Goal: Task Accomplishment & Management: Complete application form

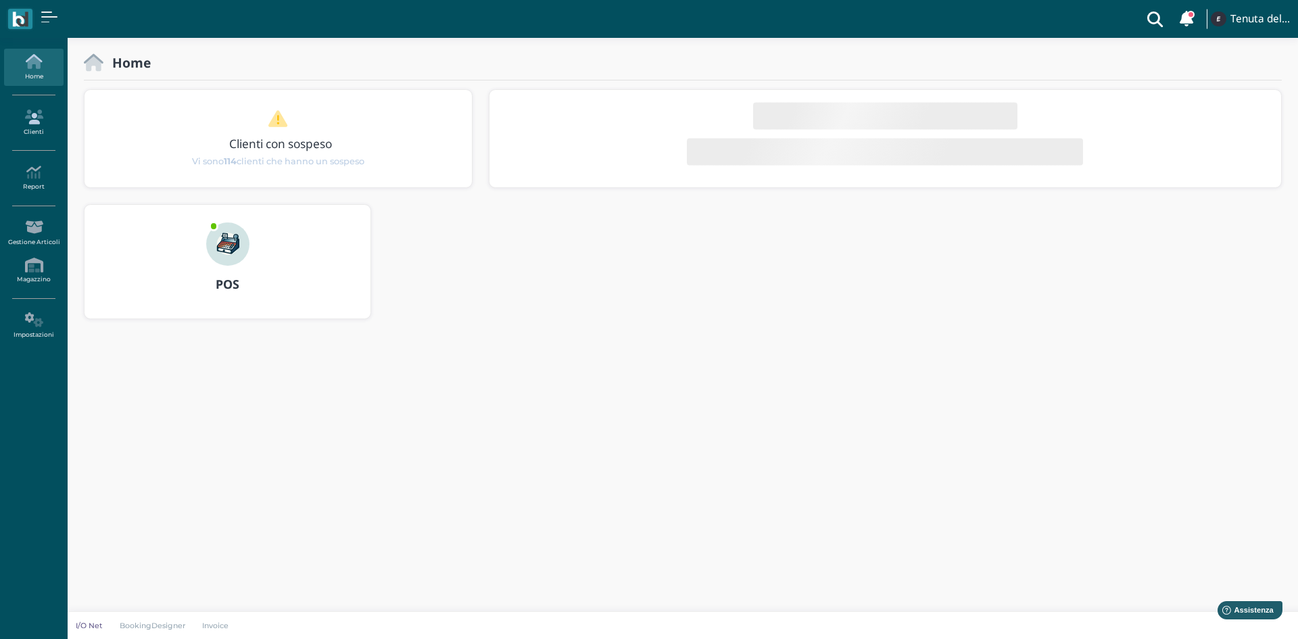
click at [45, 128] on link "Clienti" at bounding box center [33, 122] width 59 height 37
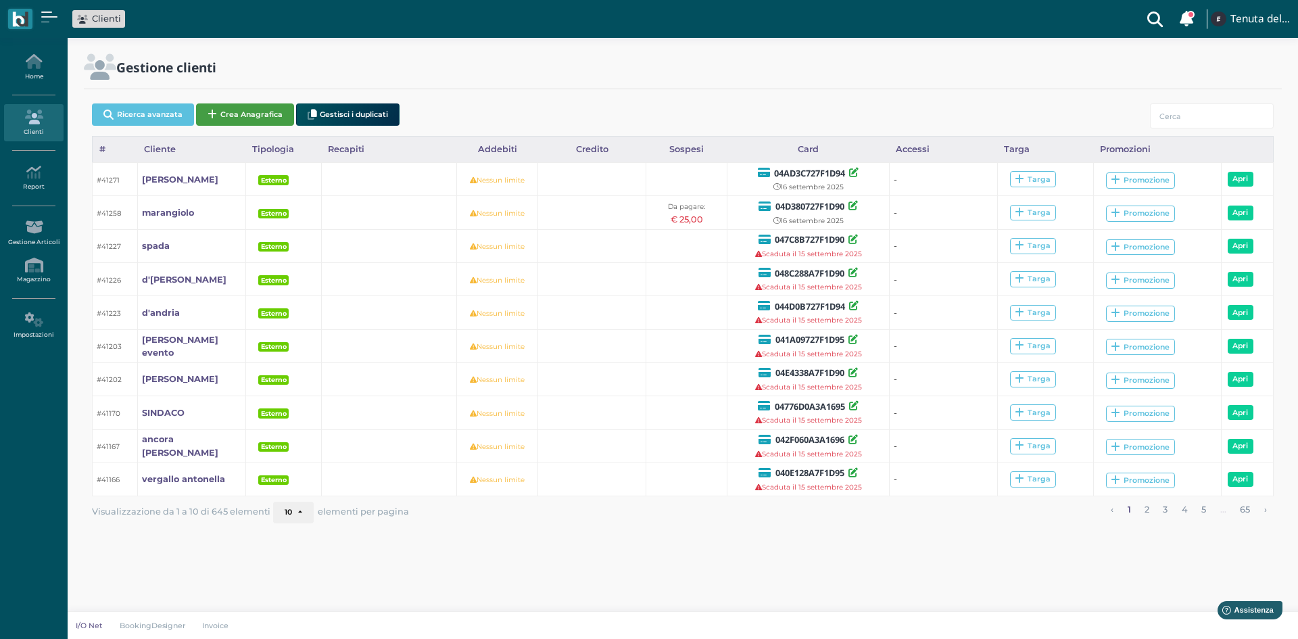
click at [220, 114] on button "Crea Anagrafica" at bounding box center [245, 114] width 98 height 22
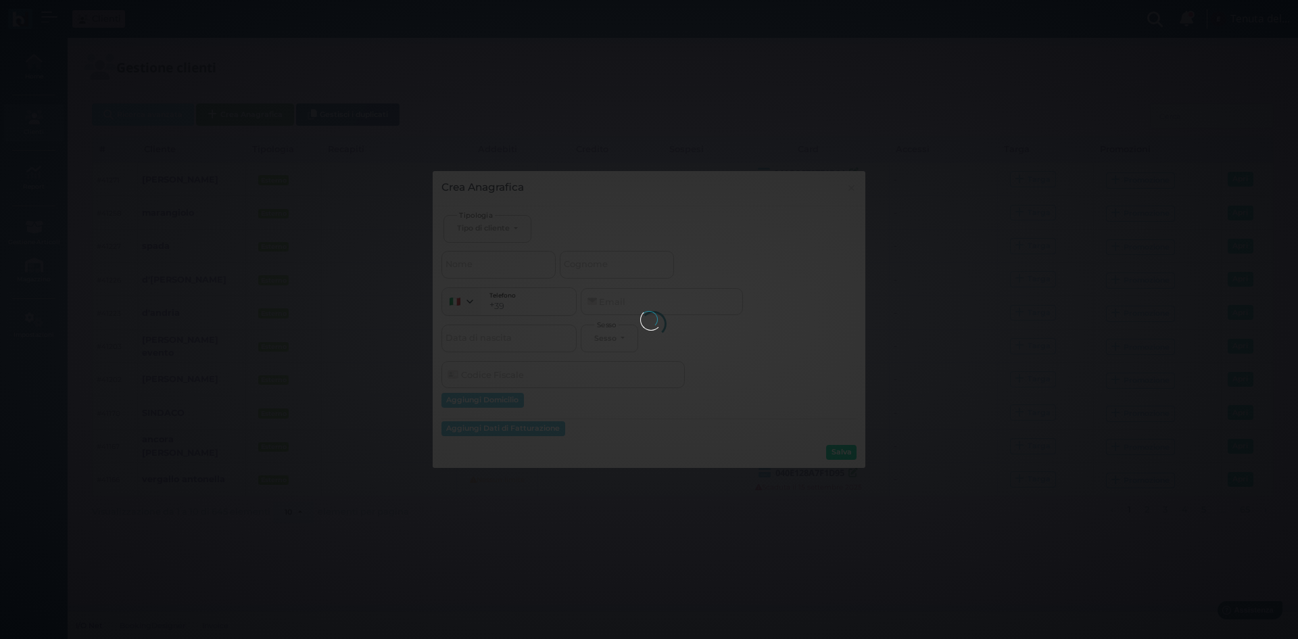
select select
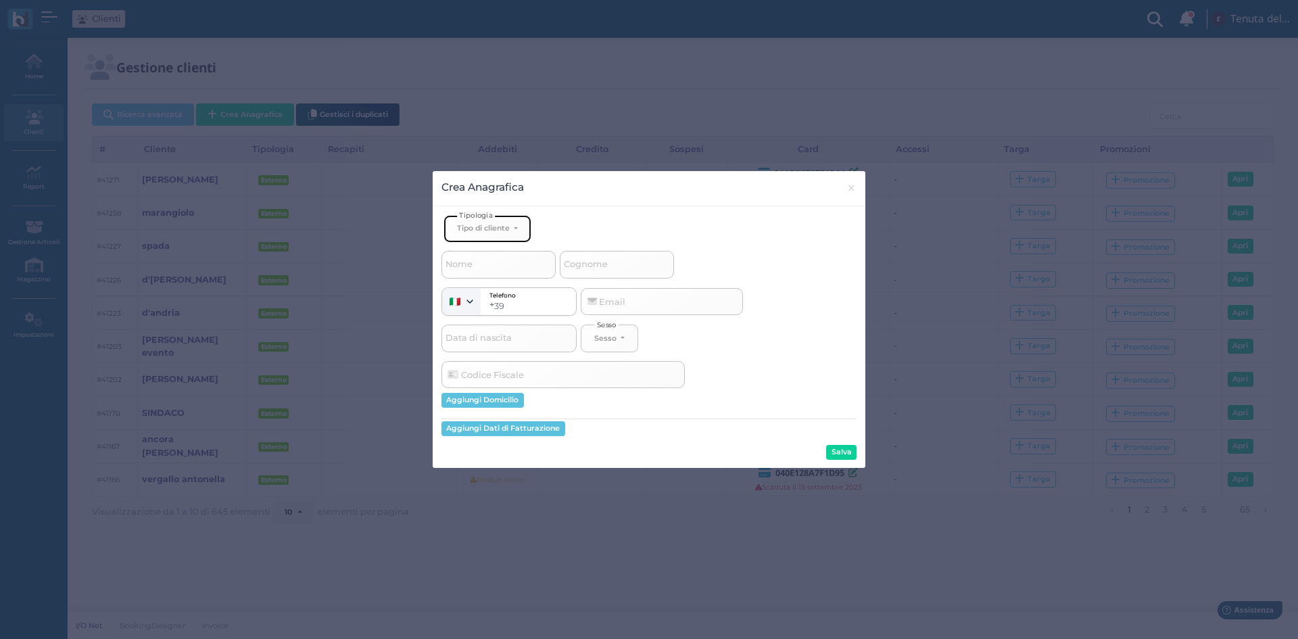
click at [471, 230] on div "Tipo di cliente" at bounding box center [483, 227] width 53 height 9
click at [477, 276] on span "Esterno" at bounding box center [474, 273] width 34 height 11
select select "[object Object]"
select select
click at [579, 267] on span "Cognome" at bounding box center [586, 264] width 48 height 17
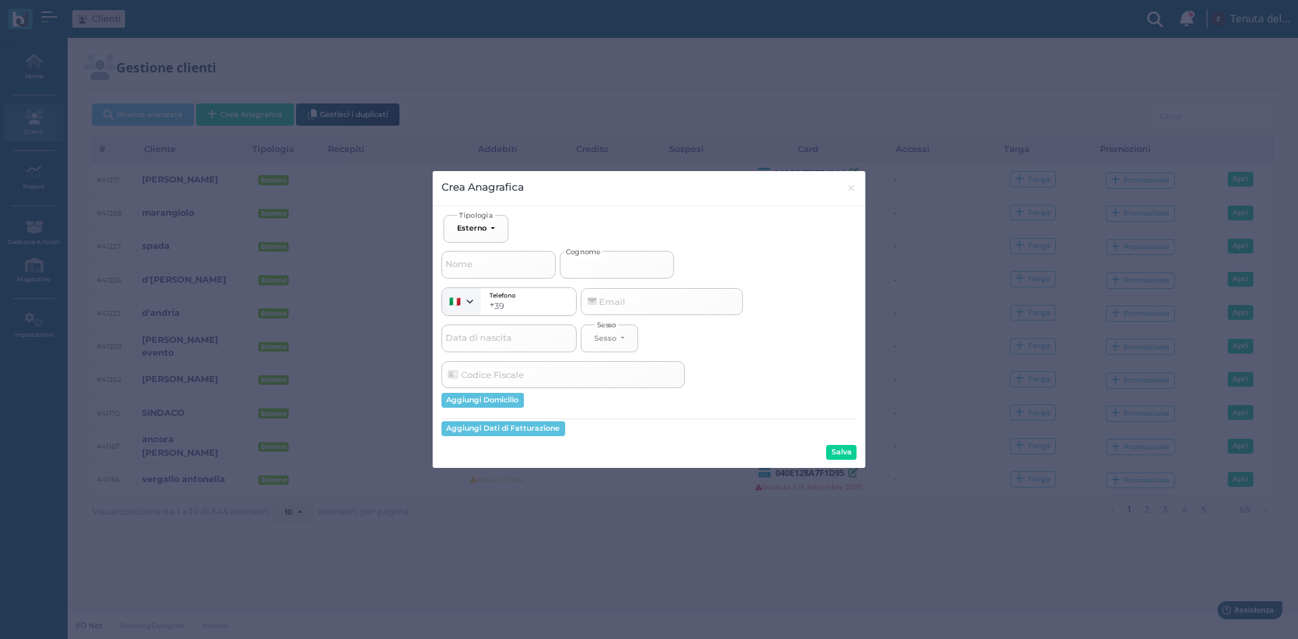
click at [579, 267] on input "Cognome" at bounding box center [617, 264] width 114 height 27
type input "s"
select select
type input "st"
select select
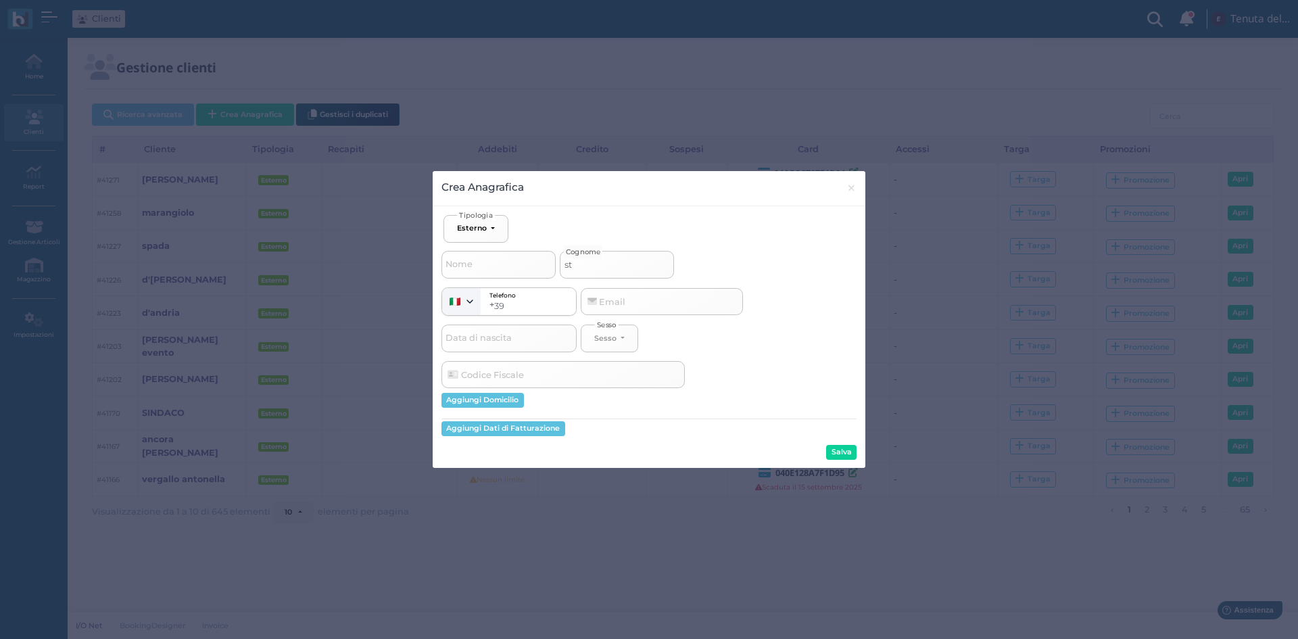
type input "ste"
select select
type input "stef"
select select
type input "stefe"
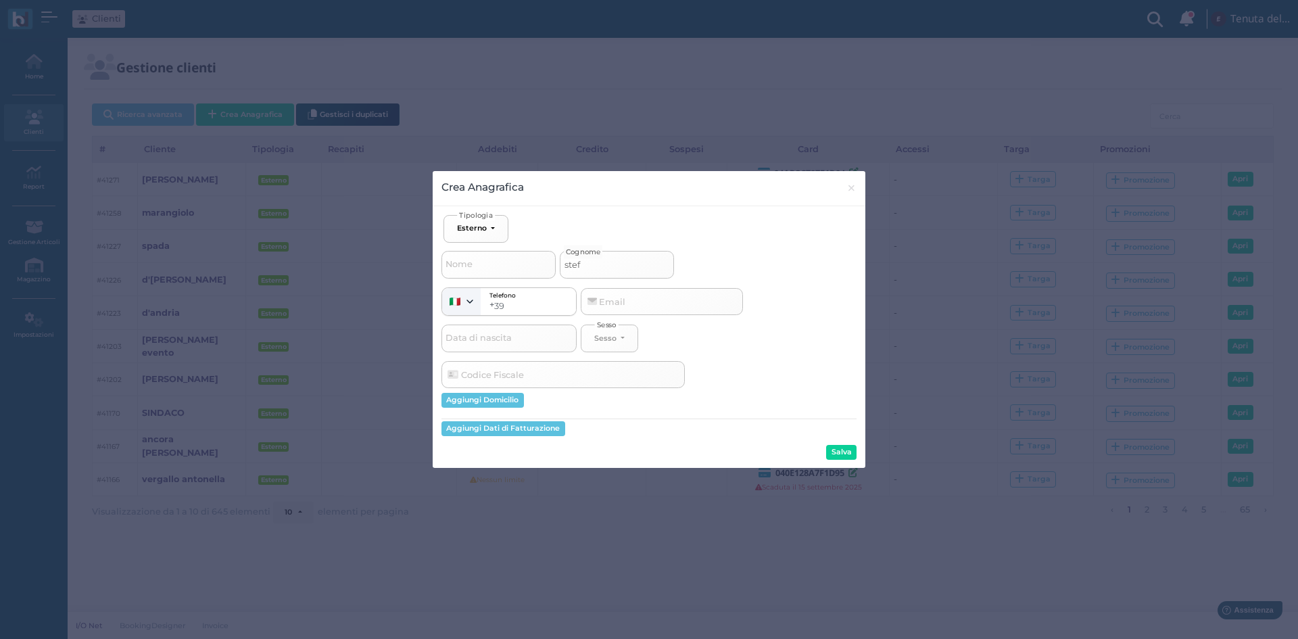
select select
type input "stefen"
select select
type input "stefen"
select select
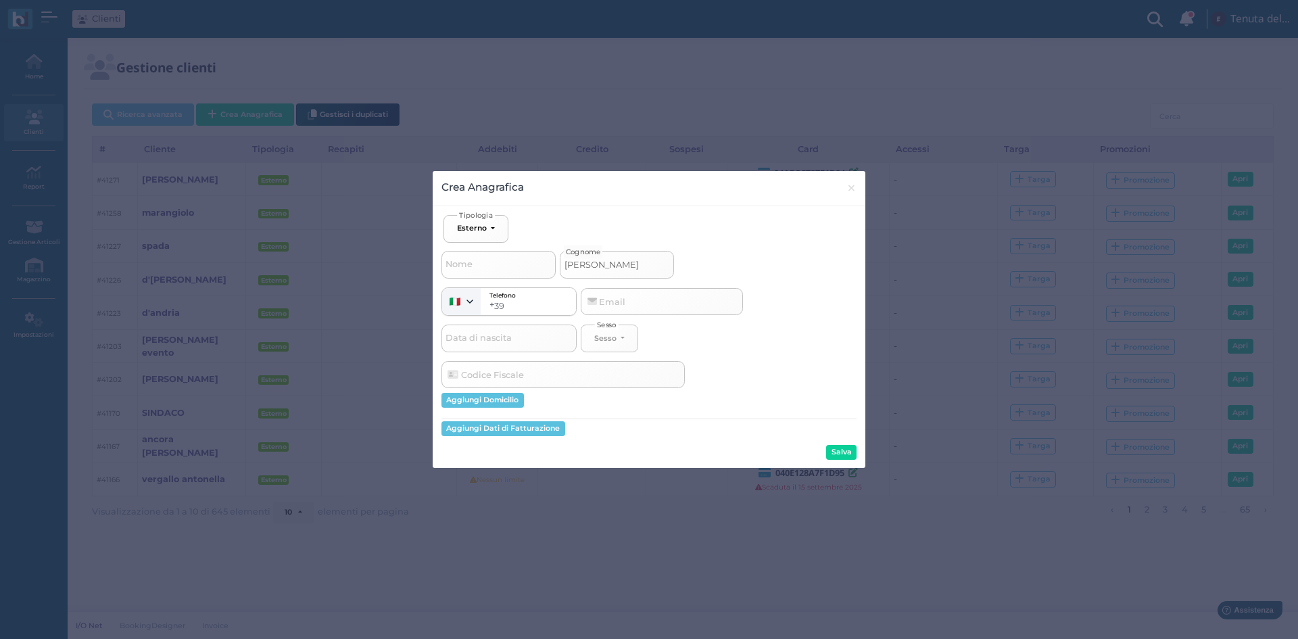
type input "stefen p"
select select
type input "stefen pa"
select select
type input "stefen pau"
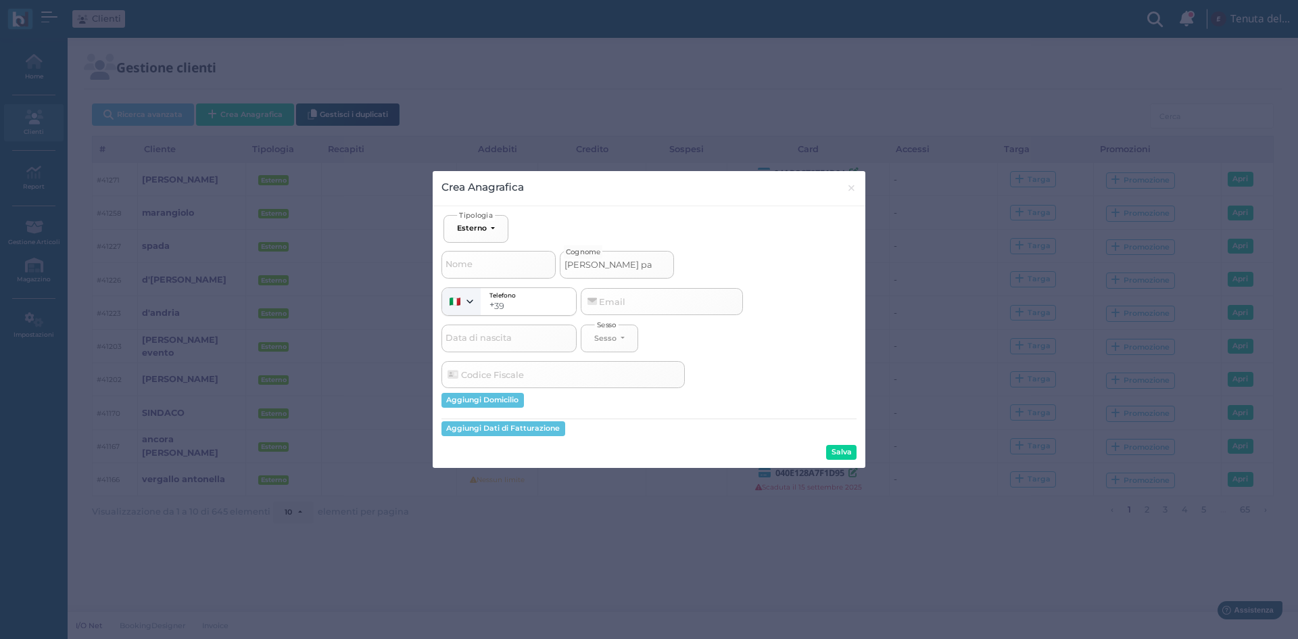
select select
type input "stefen paul"
select select
type input "stefen paul"
click at [830, 455] on button "Salva" at bounding box center [841, 452] width 30 height 15
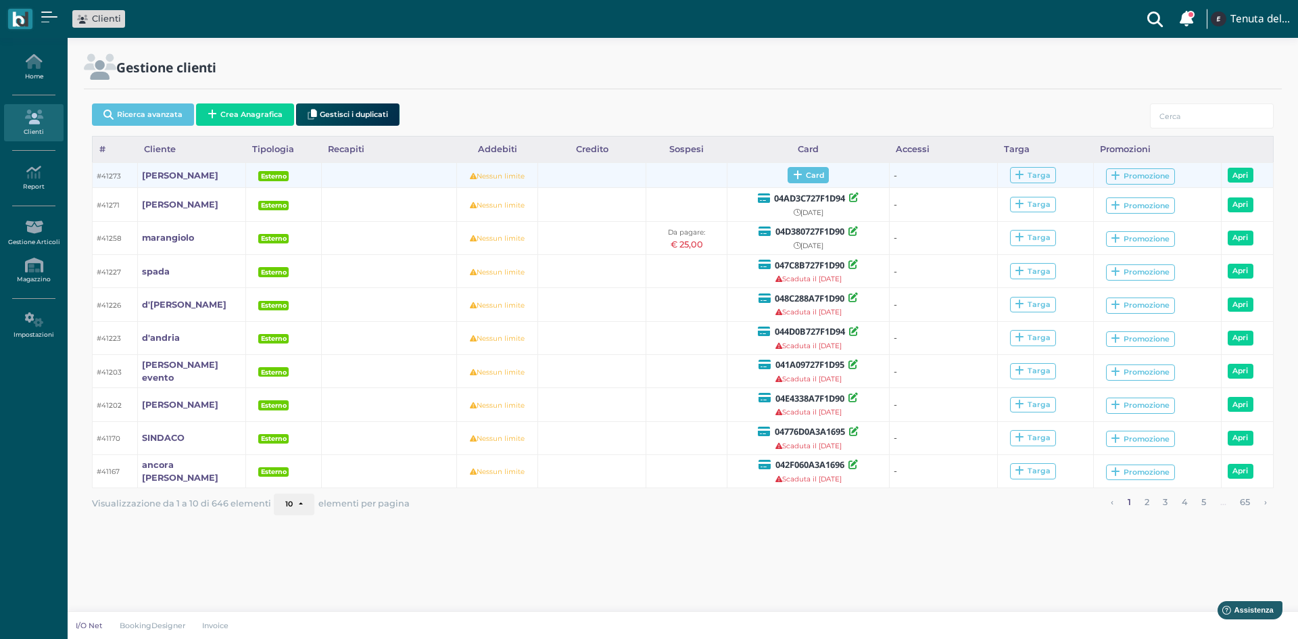
click at [809, 171] on span "Card" at bounding box center [807, 175] width 41 height 16
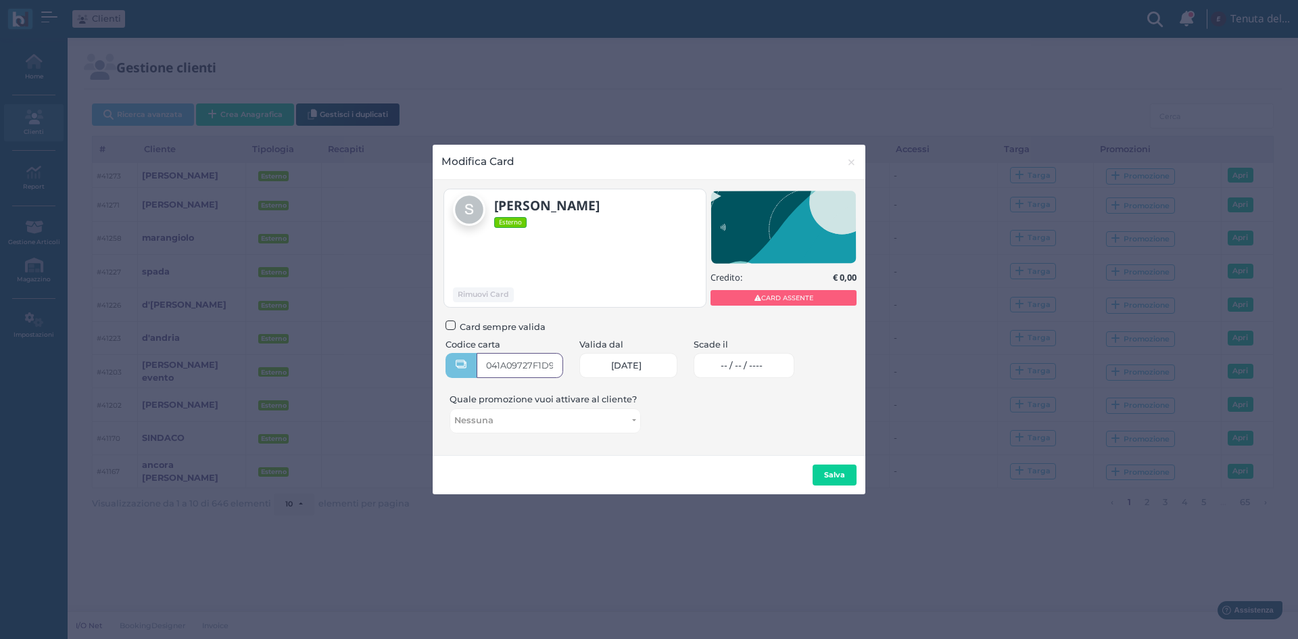
type input "041A09727F1D95"
click at [734, 368] on span "-- / -- / ----" at bounding box center [741, 365] width 42 height 11
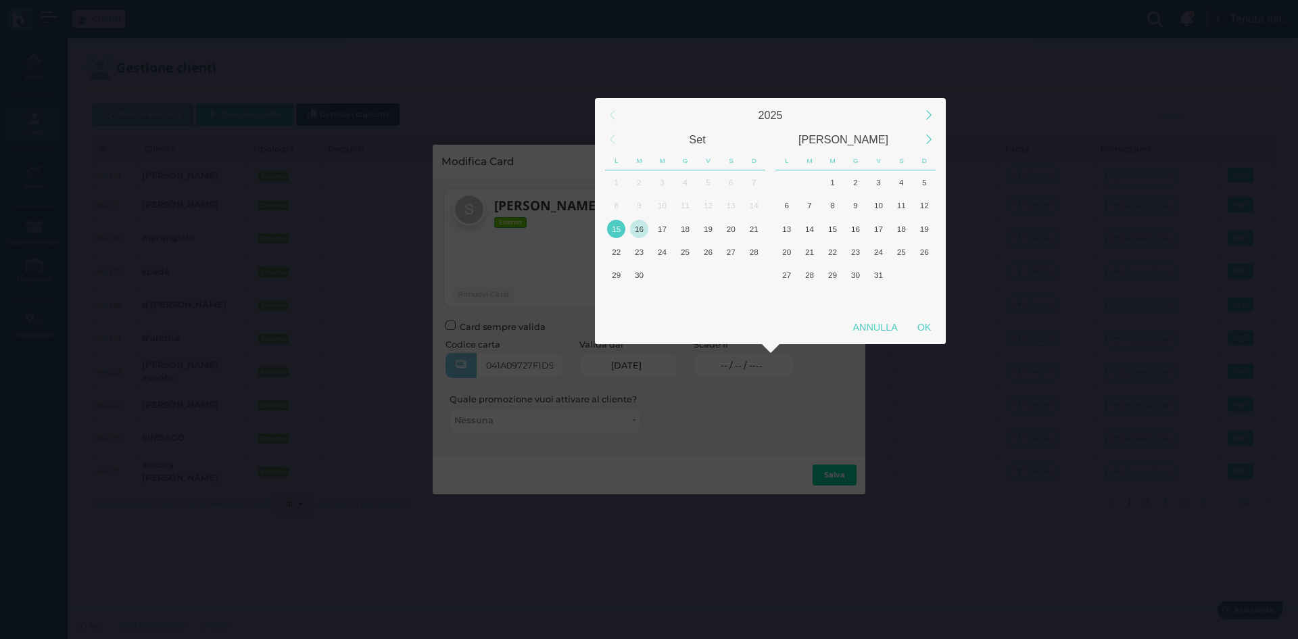
click at [645, 226] on div "16" at bounding box center [639, 229] width 18 height 18
click at [647, 228] on div "16" at bounding box center [639, 229] width 18 height 18
click at [924, 324] on div "OK" at bounding box center [924, 327] width 34 height 24
type input "16/09/2025"
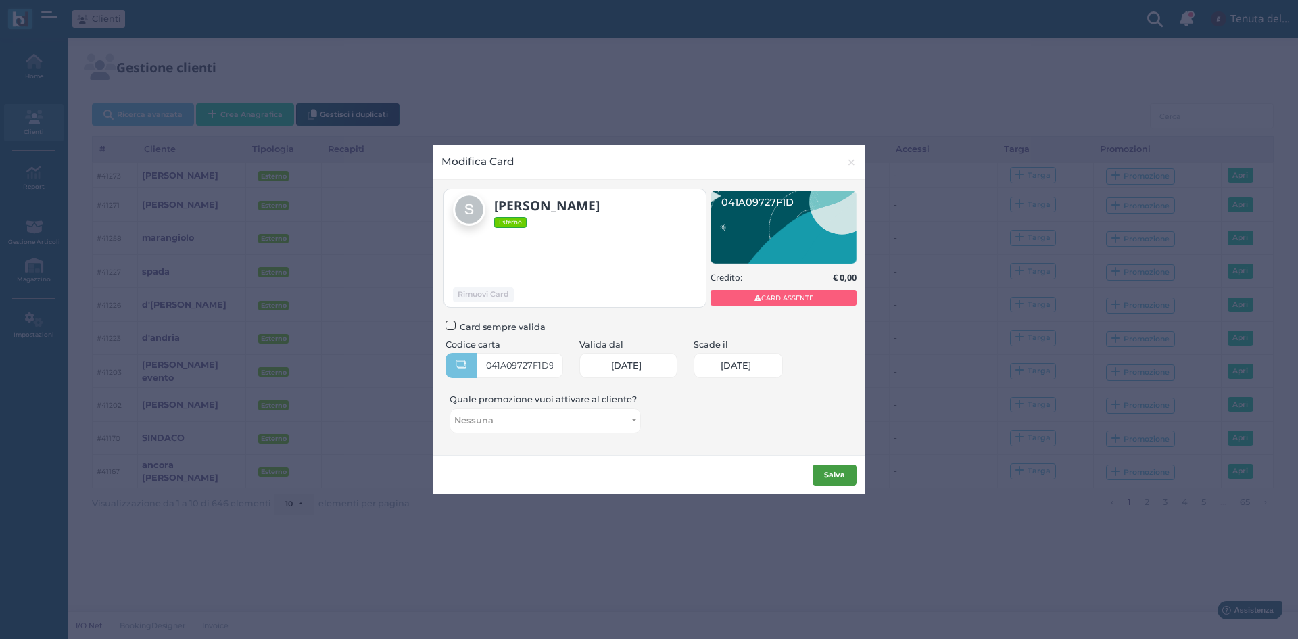
click at [845, 481] on button "Salva" at bounding box center [834, 475] width 44 height 22
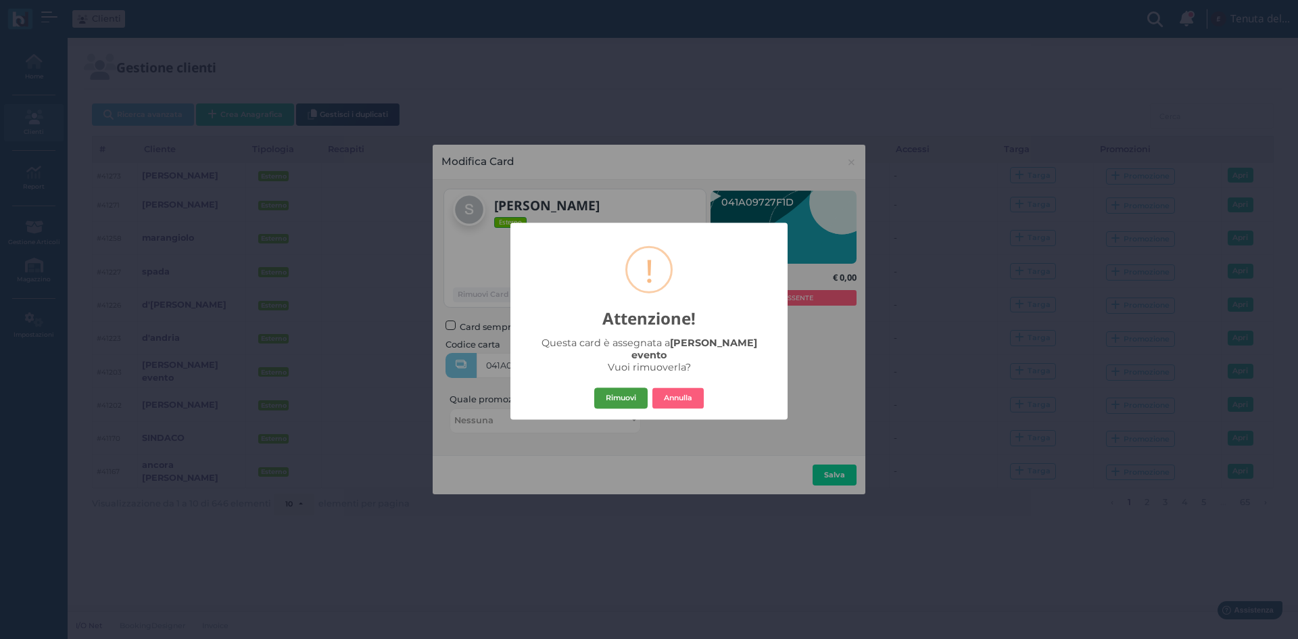
click at [633, 399] on button "Rimuovi" at bounding box center [620, 398] width 53 height 22
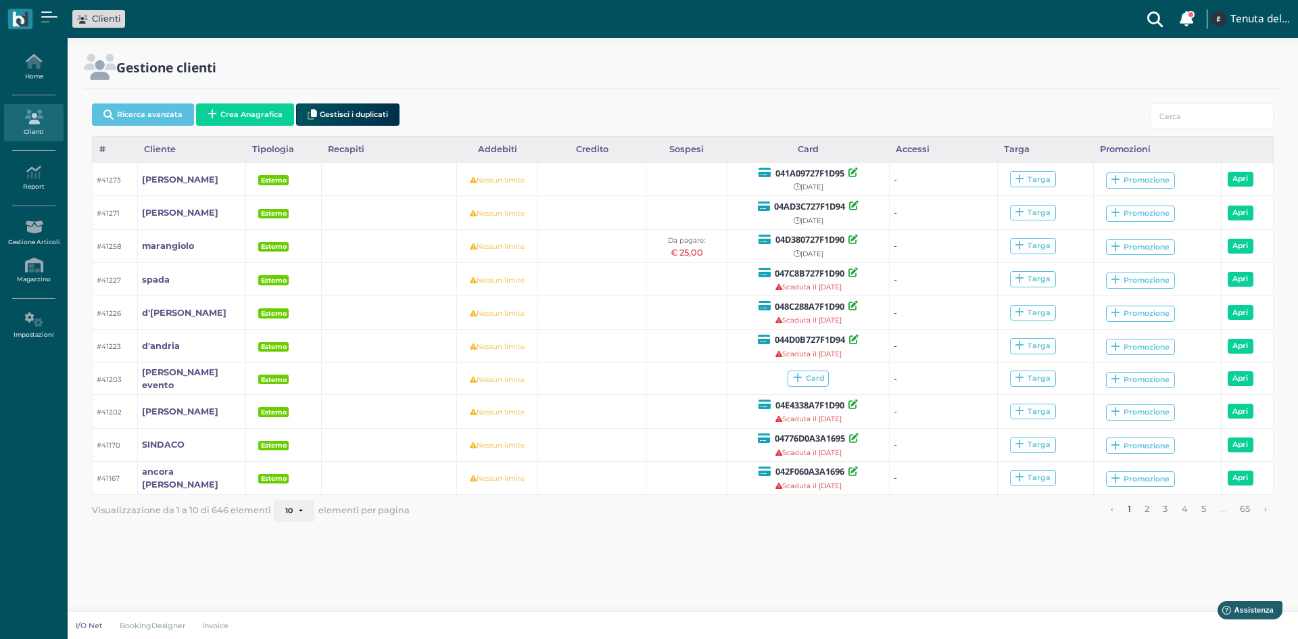
drag, startPoint x: 44, startPoint y: 61, endPoint x: 63, endPoint y: 28, distance: 37.6
click at [43, 61] on icon at bounding box center [33, 61] width 59 height 15
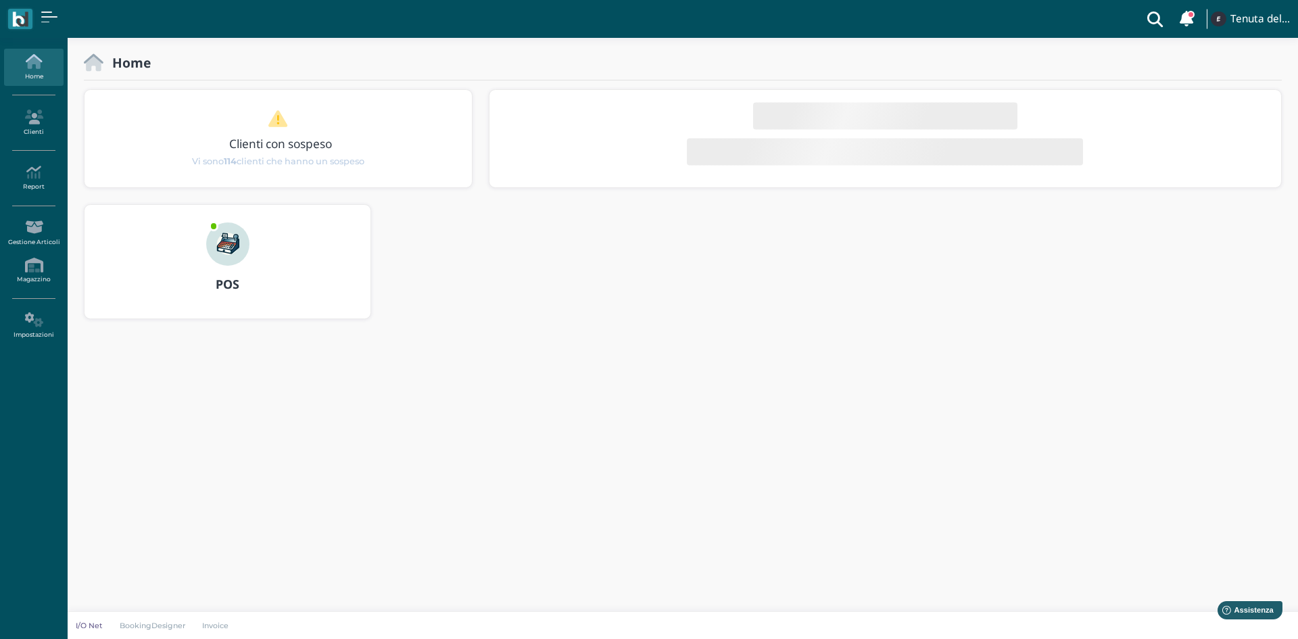
click at [223, 255] on img at bounding box center [227, 243] width 43 height 43
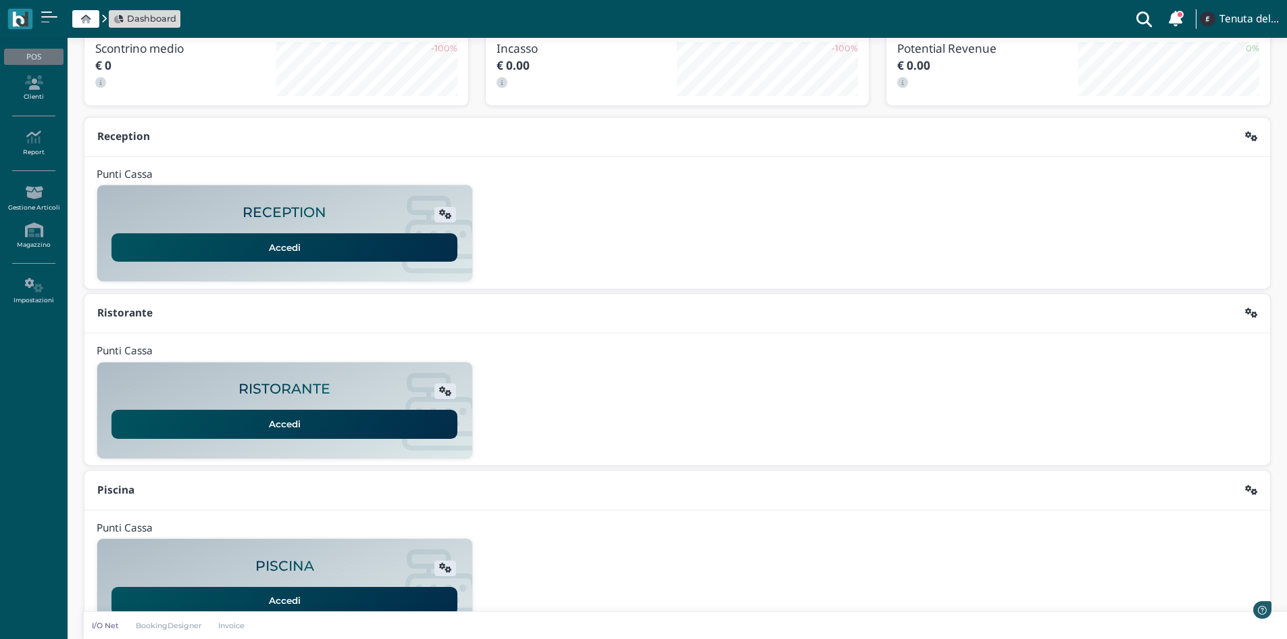
scroll to position [110, 0]
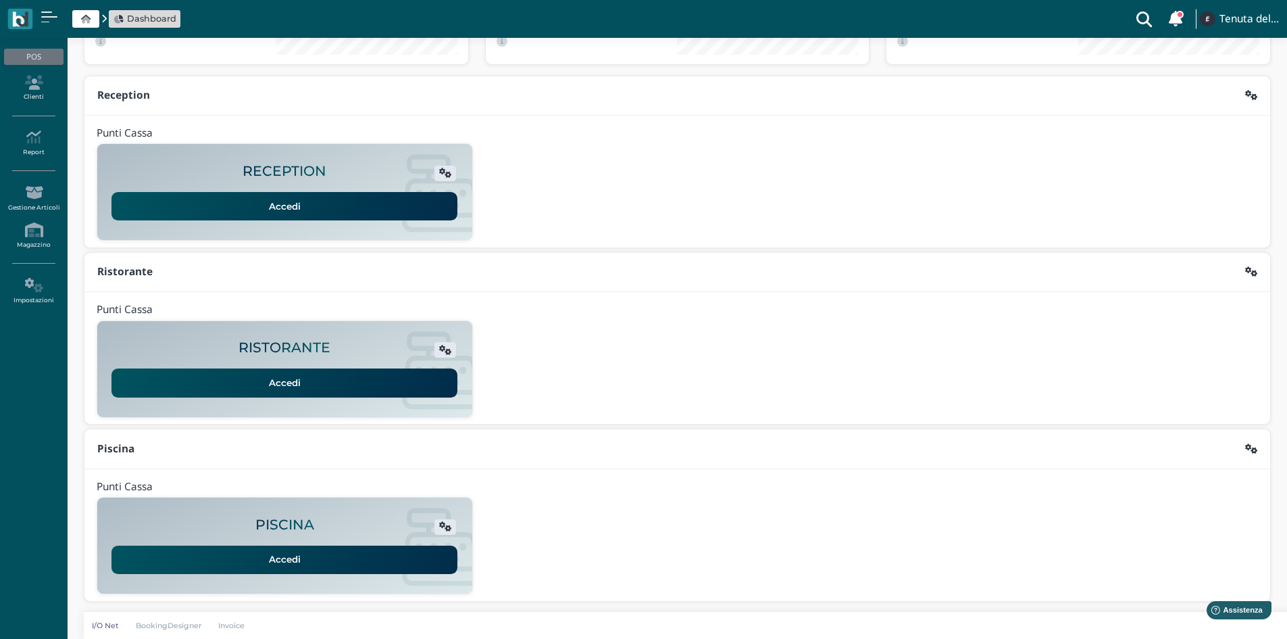
click at [291, 549] on link "Accedi" at bounding box center [285, 559] width 346 height 28
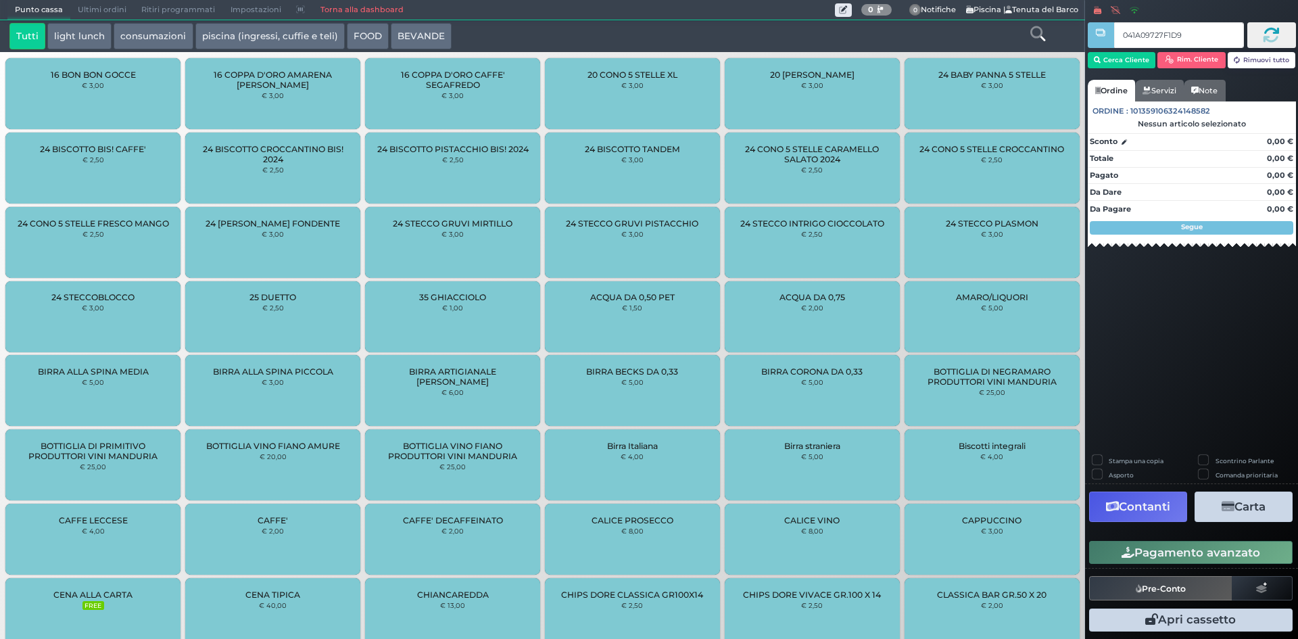
type input "041A09727F1D95"
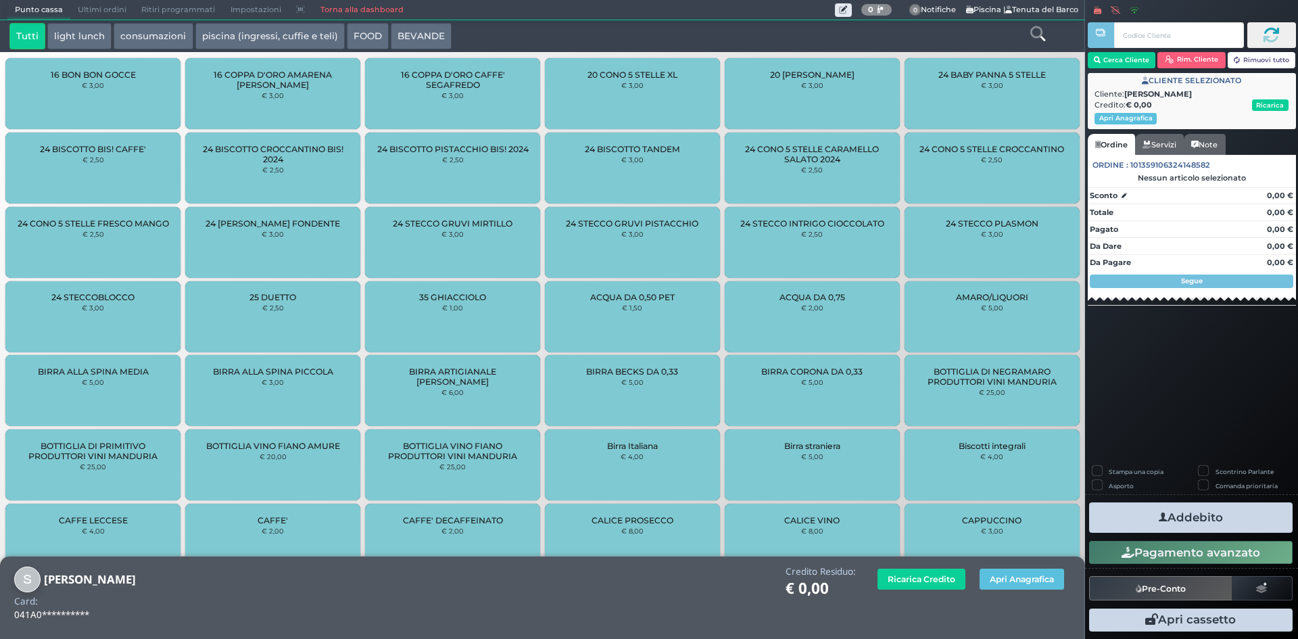
click at [243, 39] on button "piscina (ingressi, cuffie e teli)" at bounding box center [269, 36] width 149 height 27
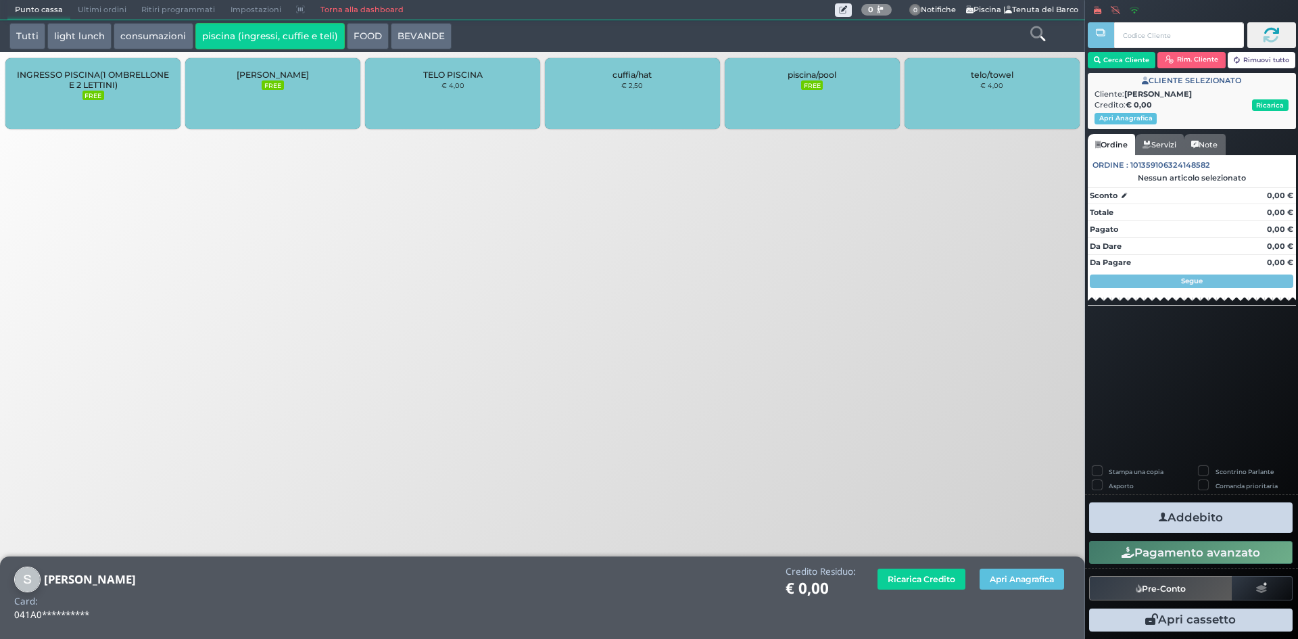
click at [583, 93] on div "cuffia/hat € 2,50" at bounding box center [632, 93] width 175 height 71
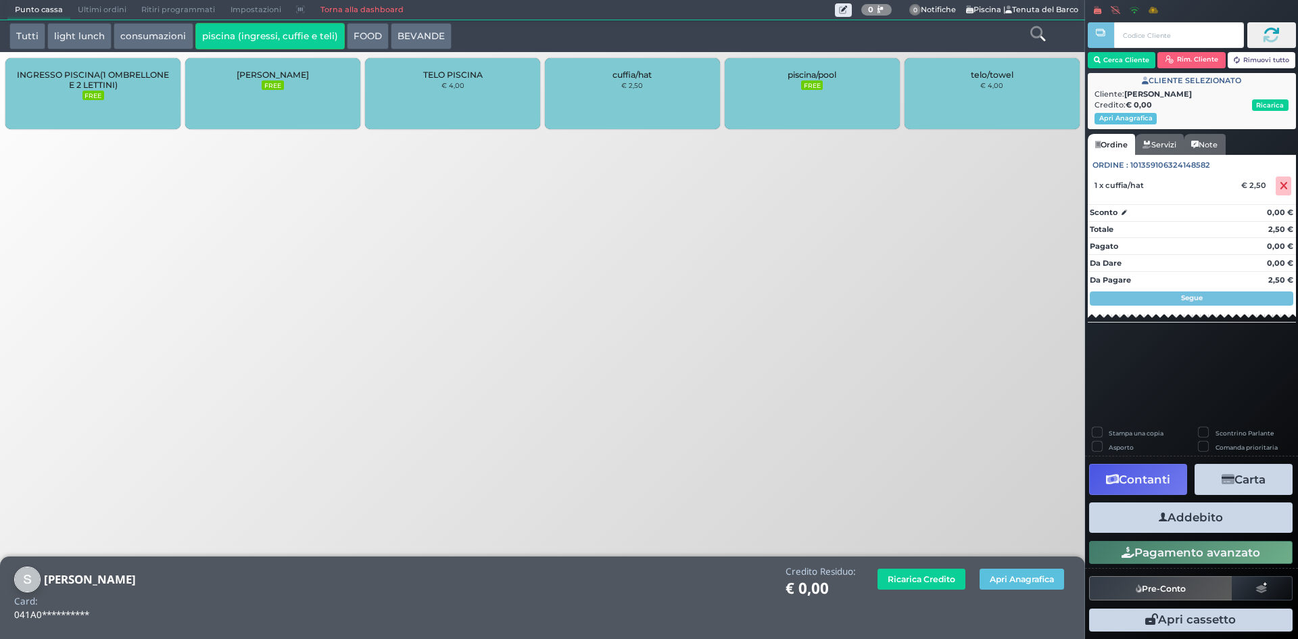
click at [608, 99] on div "cuffia/hat € 2,50" at bounding box center [632, 93] width 175 height 71
click at [1244, 511] on button "Addebito" at bounding box center [1190, 517] width 203 height 30
